Goal: Task Accomplishment & Management: Manage account settings

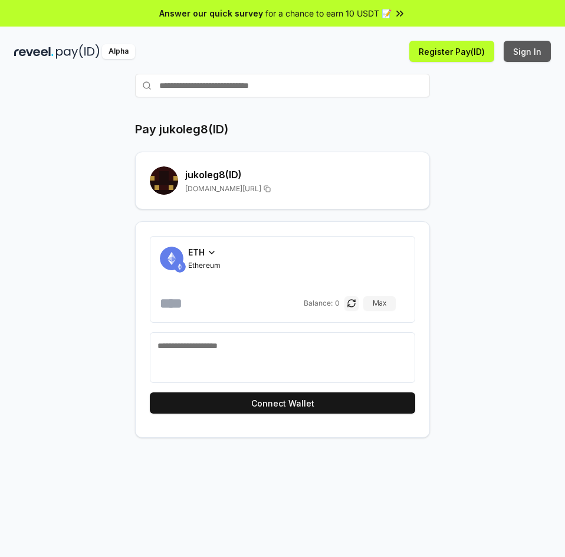
click at [528, 54] on button "Sign In" at bounding box center [527, 51] width 47 height 21
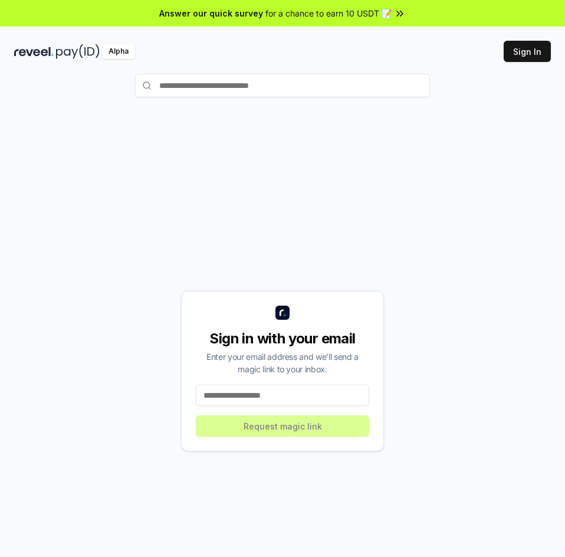
click at [255, 385] on div "Sign in with your email Enter your email address and we’ll send a magic link to…" at bounding box center [282, 371] width 203 height 160
click at [250, 400] on input at bounding box center [282, 395] width 173 height 21
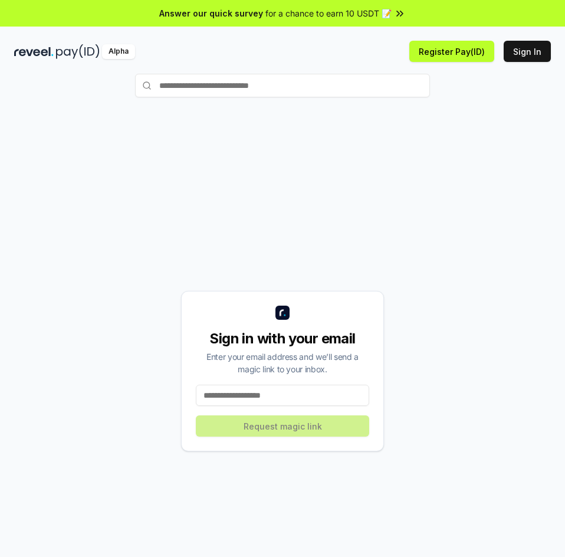
paste input "**********"
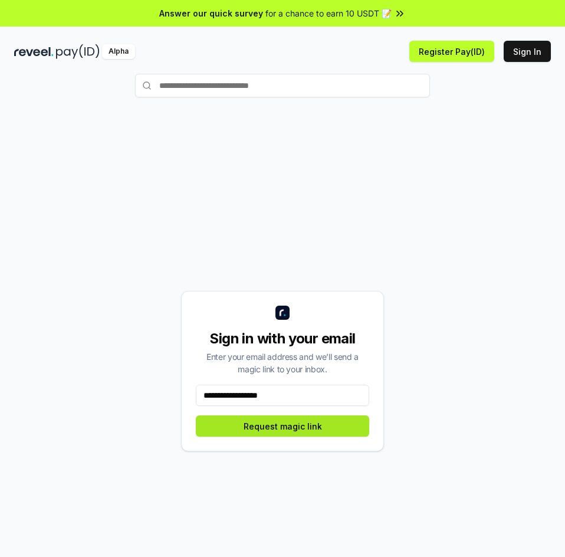
type input "**********"
click at [240, 423] on button "Request magic link" at bounding box center [282, 425] width 173 height 21
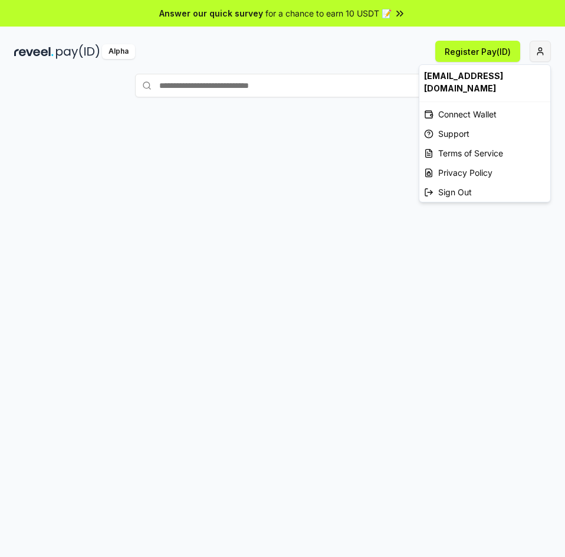
click at [540, 50] on html "Answer our quick survey for a chance to earn 10 USDT 📝 Alpha Register Pay(ID) […" at bounding box center [282, 278] width 565 height 557
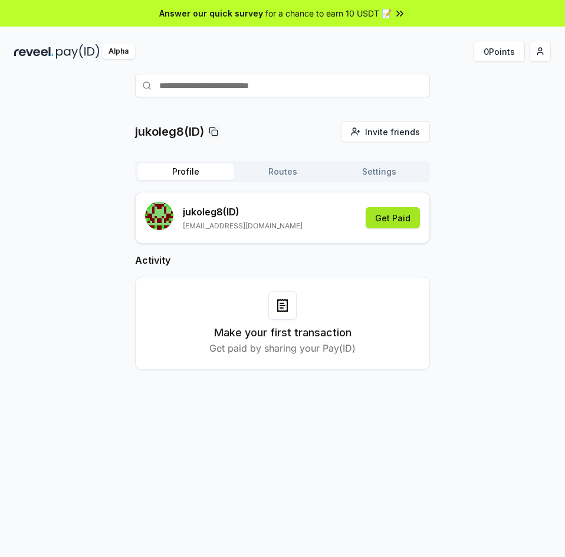
click at [392, 221] on button "Get Paid" at bounding box center [393, 217] width 54 height 21
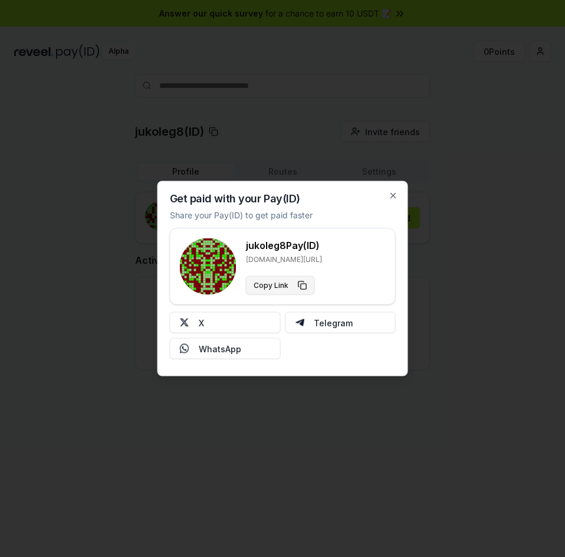
click at [301, 286] on button "Copy Link" at bounding box center [280, 285] width 69 height 19
click at [298, 285] on button "Copy Link" at bounding box center [280, 285] width 69 height 19
click at [394, 198] on icon "button" at bounding box center [393, 195] width 9 height 9
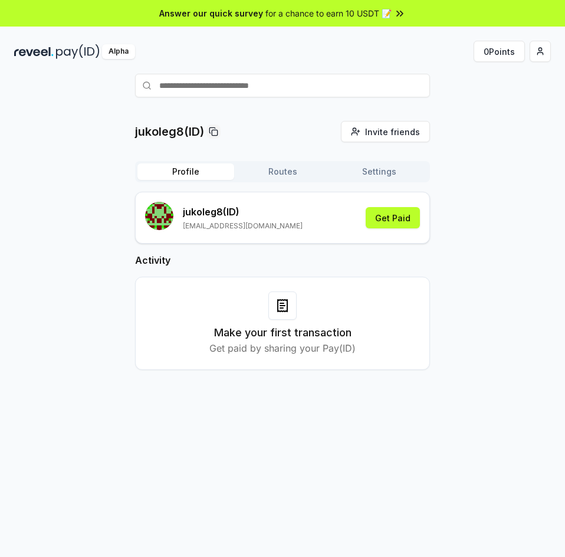
click at [268, 169] on button "Routes" at bounding box center [282, 171] width 97 height 17
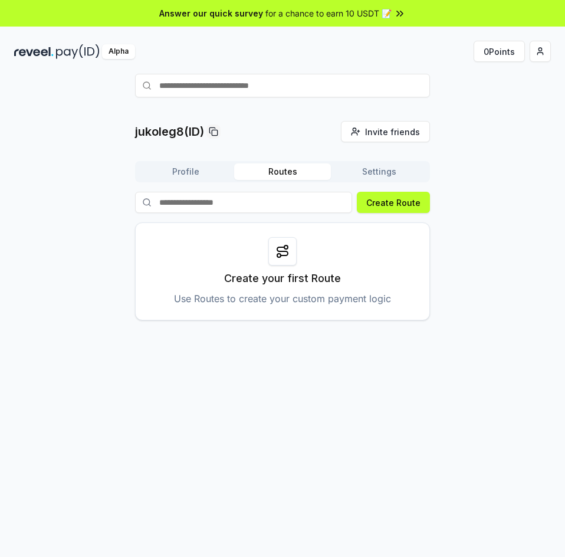
click at [385, 174] on button "Settings" at bounding box center [379, 171] width 97 height 17
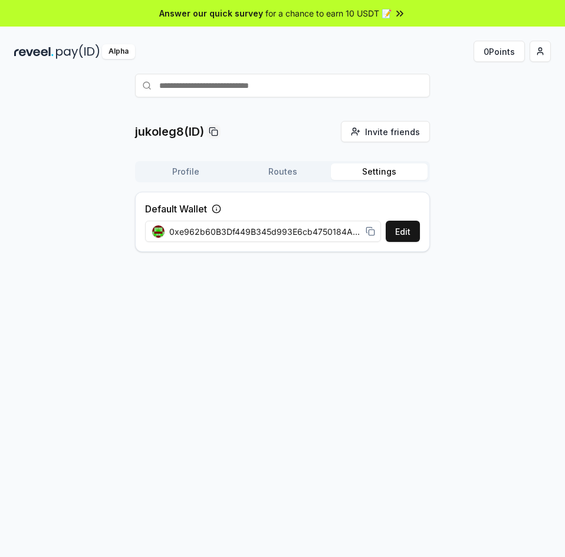
click at [369, 232] on rect at bounding box center [371, 231] width 5 height 5
click at [168, 137] on p "jukoleg8(ID)" at bounding box center [169, 131] width 69 height 17
click at [212, 130] on rect at bounding box center [214, 132] width 5 height 5
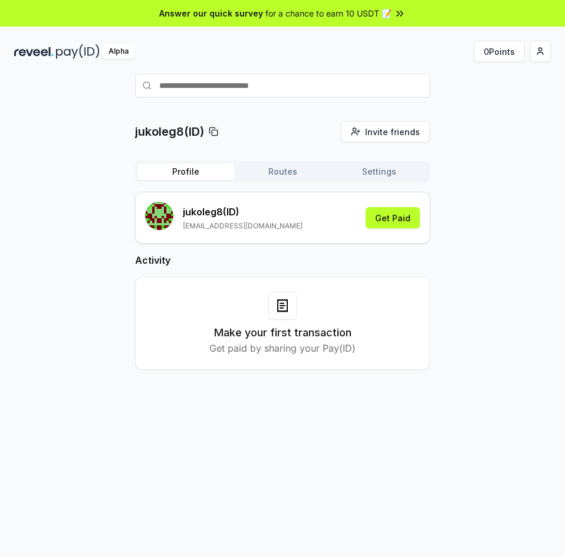
click at [215, 131] on icon at bounding box center [213, 131] width 9 height 9
